Goal: Obtain resource: Download file/media

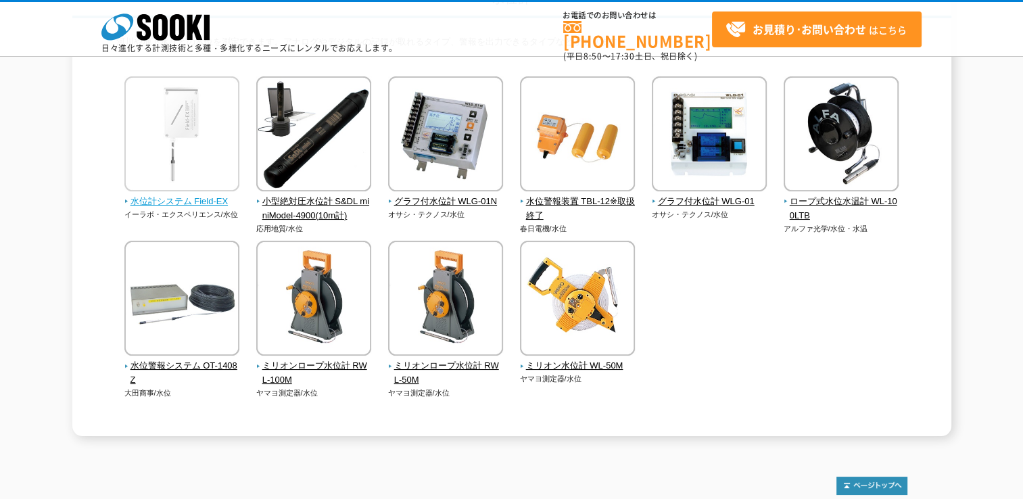
click at [218, 196] on span "水位計システム Field-EX" at bounding box center [182, 202] width 116 height 14
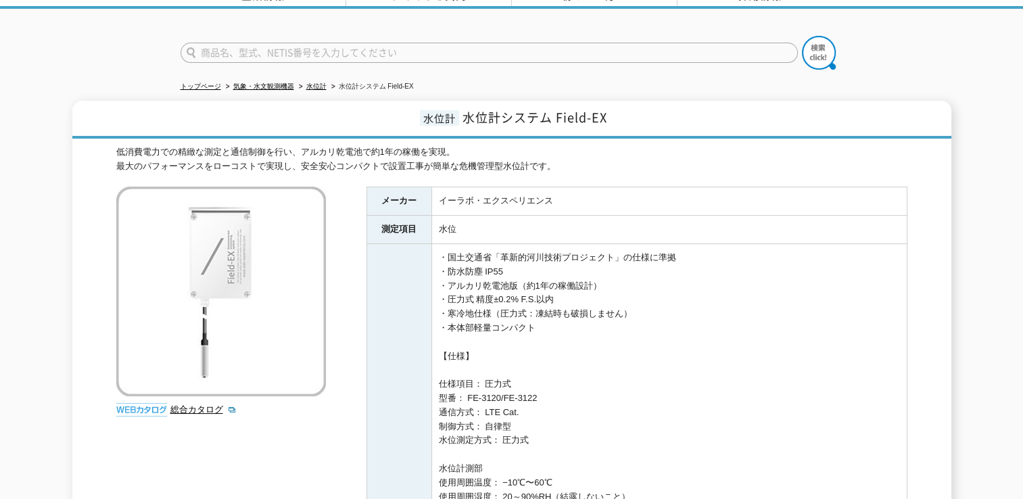
scroll to position [203, 0]
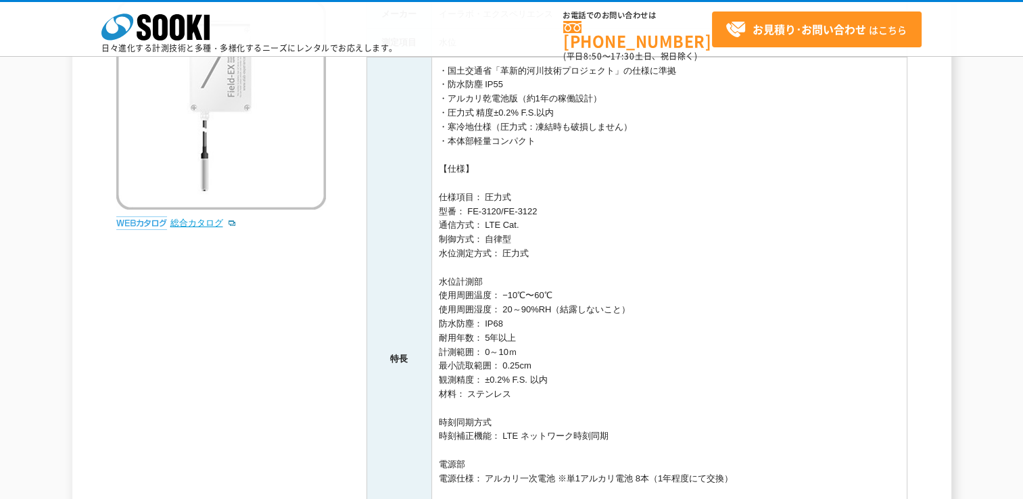
click at [185, 220] on link "総合カタログ" at bounding box center [203, 223] width 66 height 10
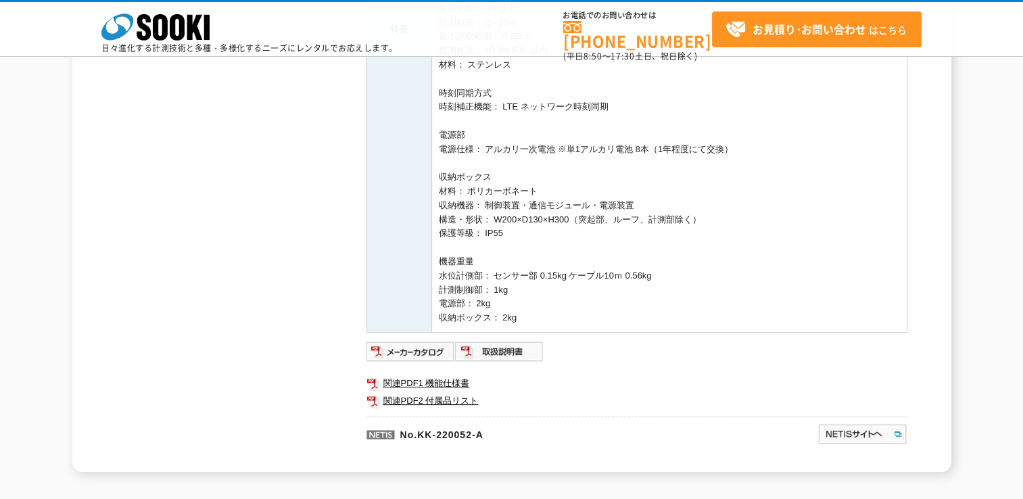
scroll to position [541, 0]
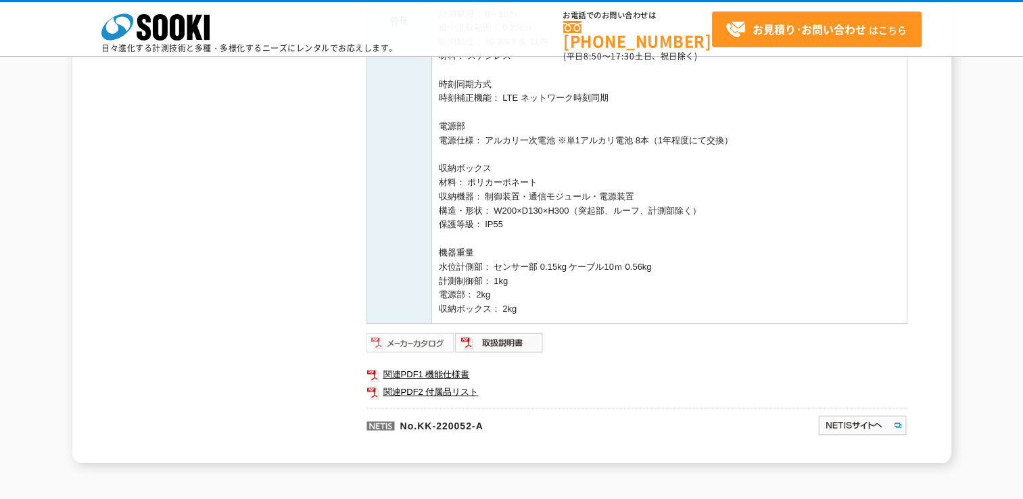
click at [410, 341] on img at bounding box center [411, 343] width 89 height 22
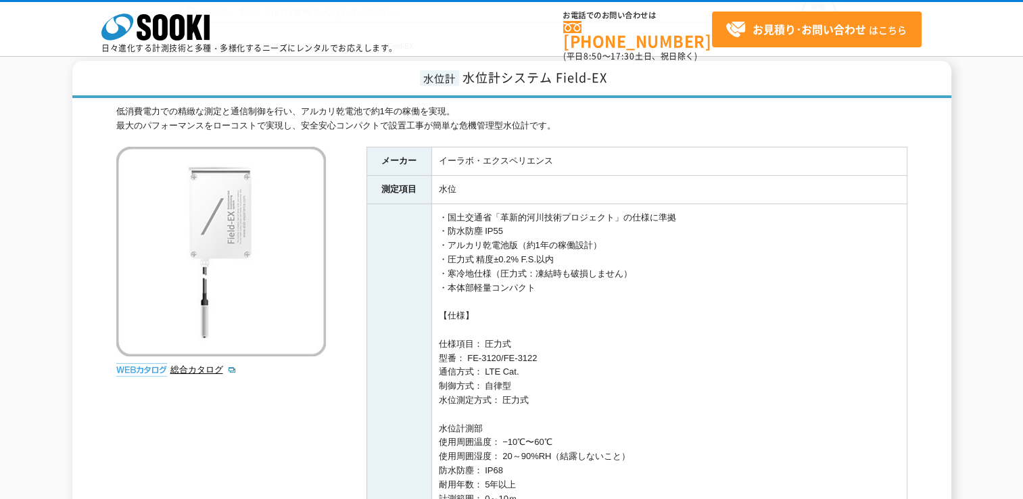
scroll to position [0, 0]
